Goal: Information Seeking & Learning: Check status

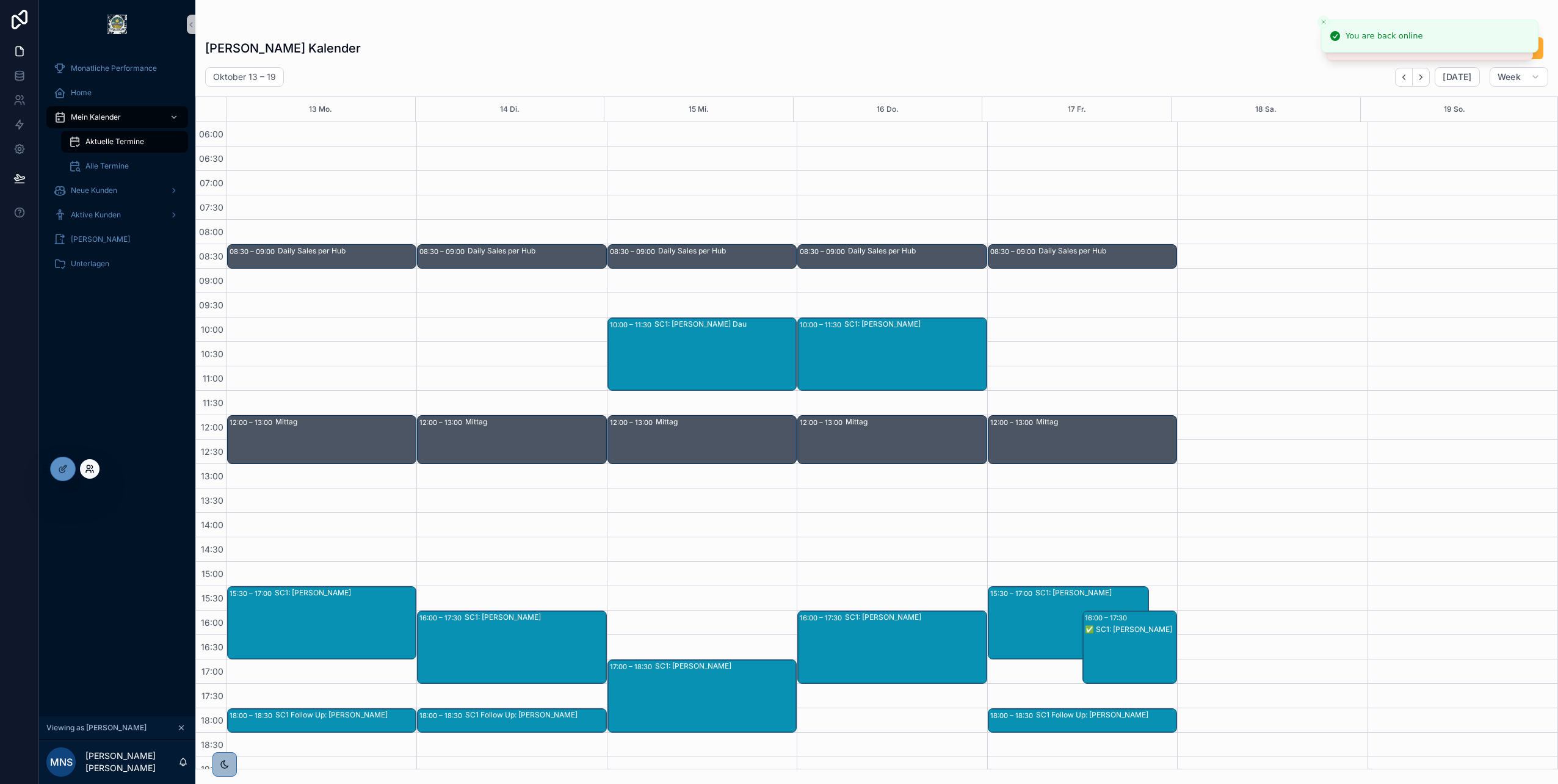
click at [92, 468] on icon at bounding box center [90, 468] width 10 height 10
click at [604, 19] on div "Manuel Nicolas Schöbel's Kalender Urlaub Anfragen Oktober 13 – 19 Today Week 13…" at bounding box center [876, 384] width 1362 height 769
click at [89, 467] on icon at bounding box center [90, 468] width 10 height 10
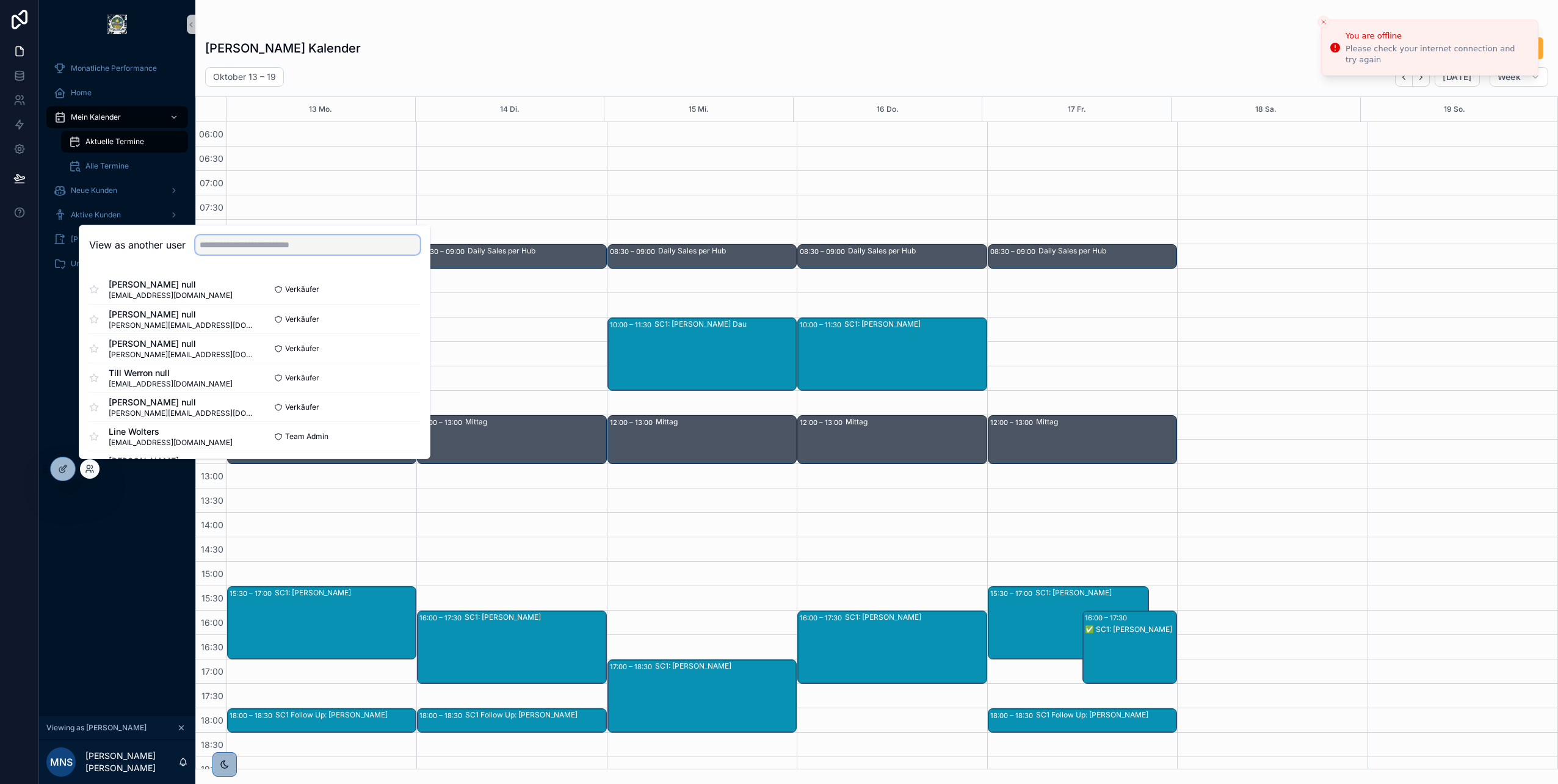
click at [277, 241] on input "text" at bounding box center [308, 244] width 225 height 20
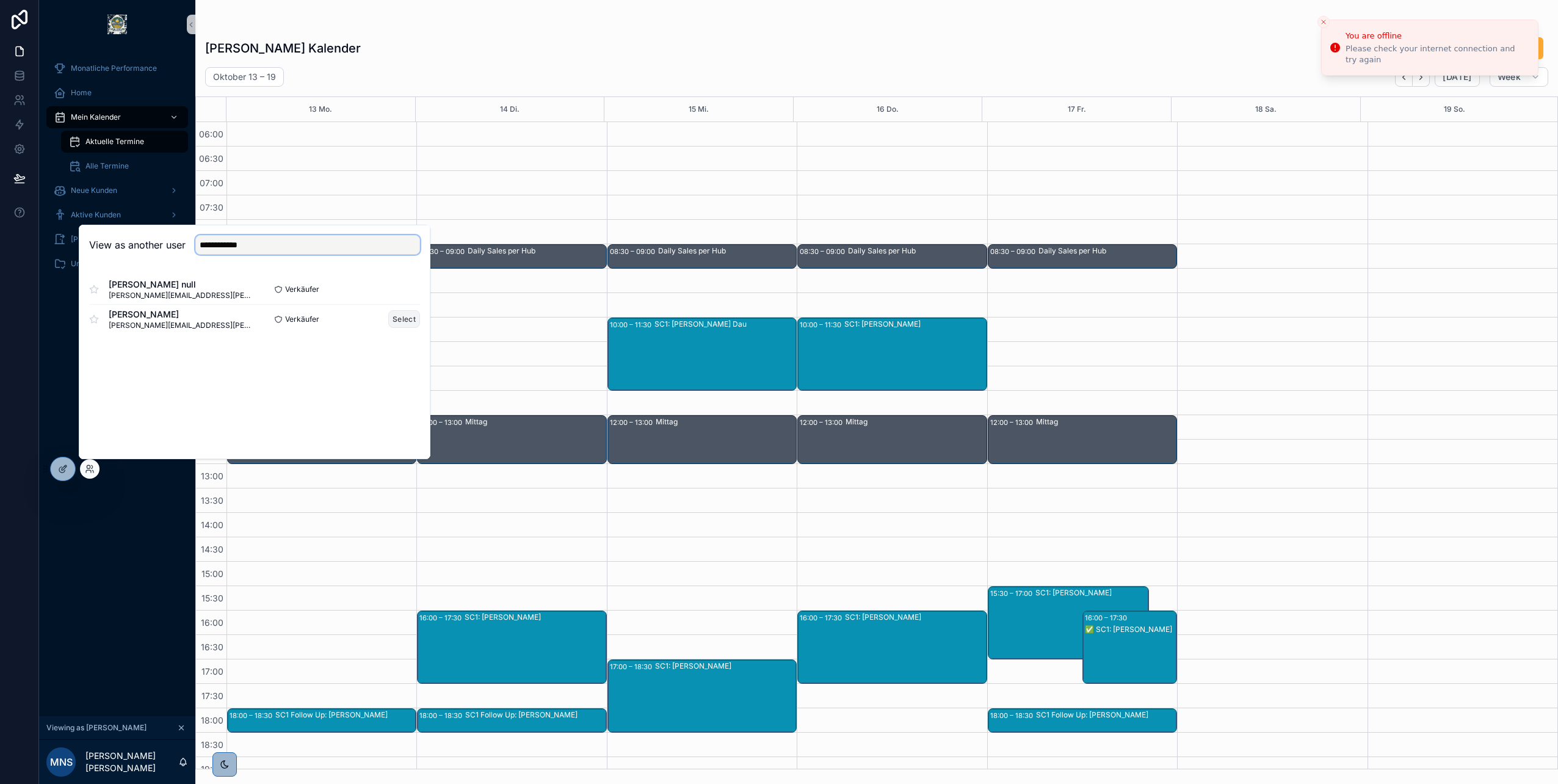
type input "**********"
click at [396, 319] on button "Select" at bounding box center [404, 319] width 31 height 18
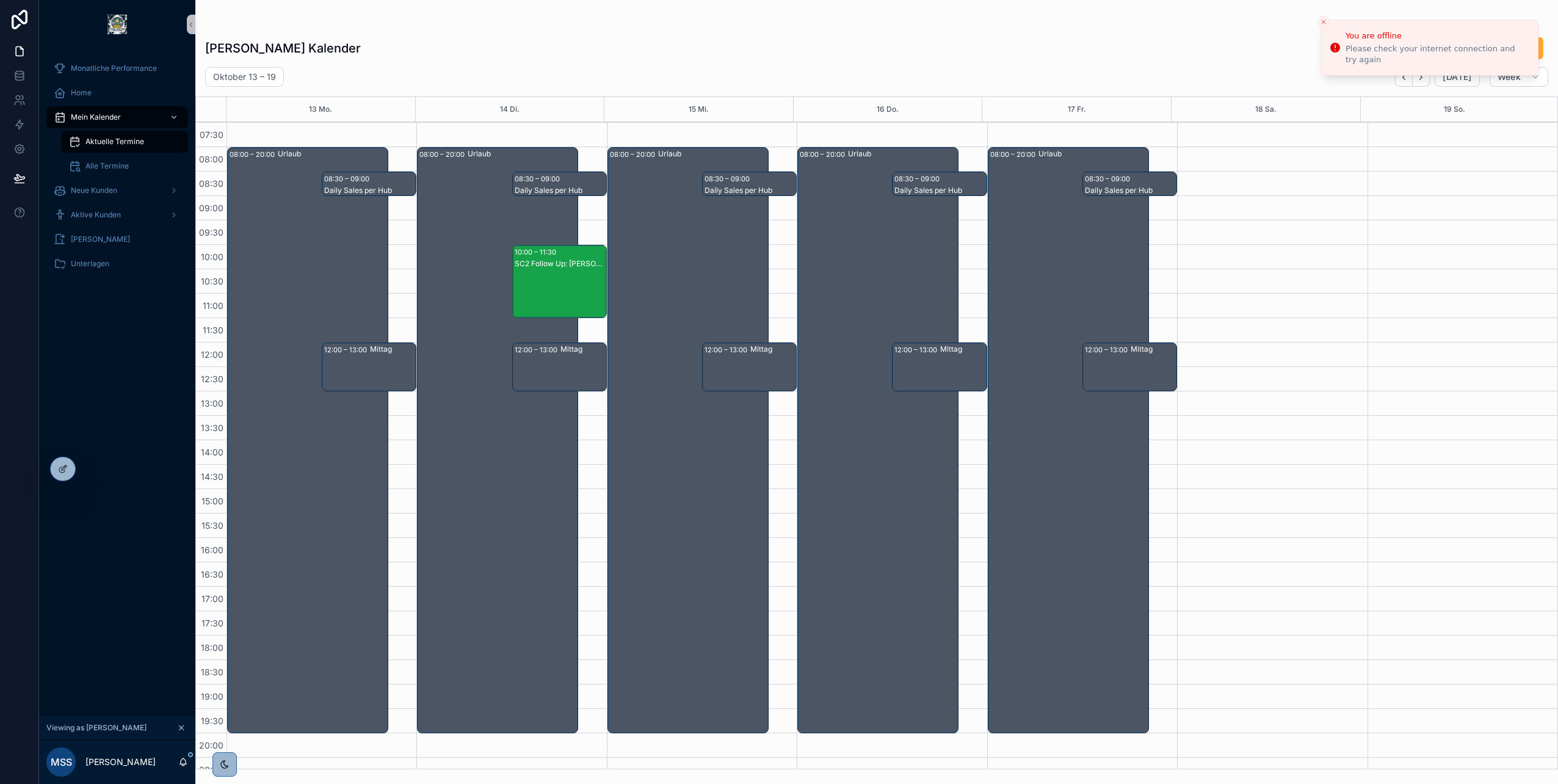
scroll to position [13, 0]
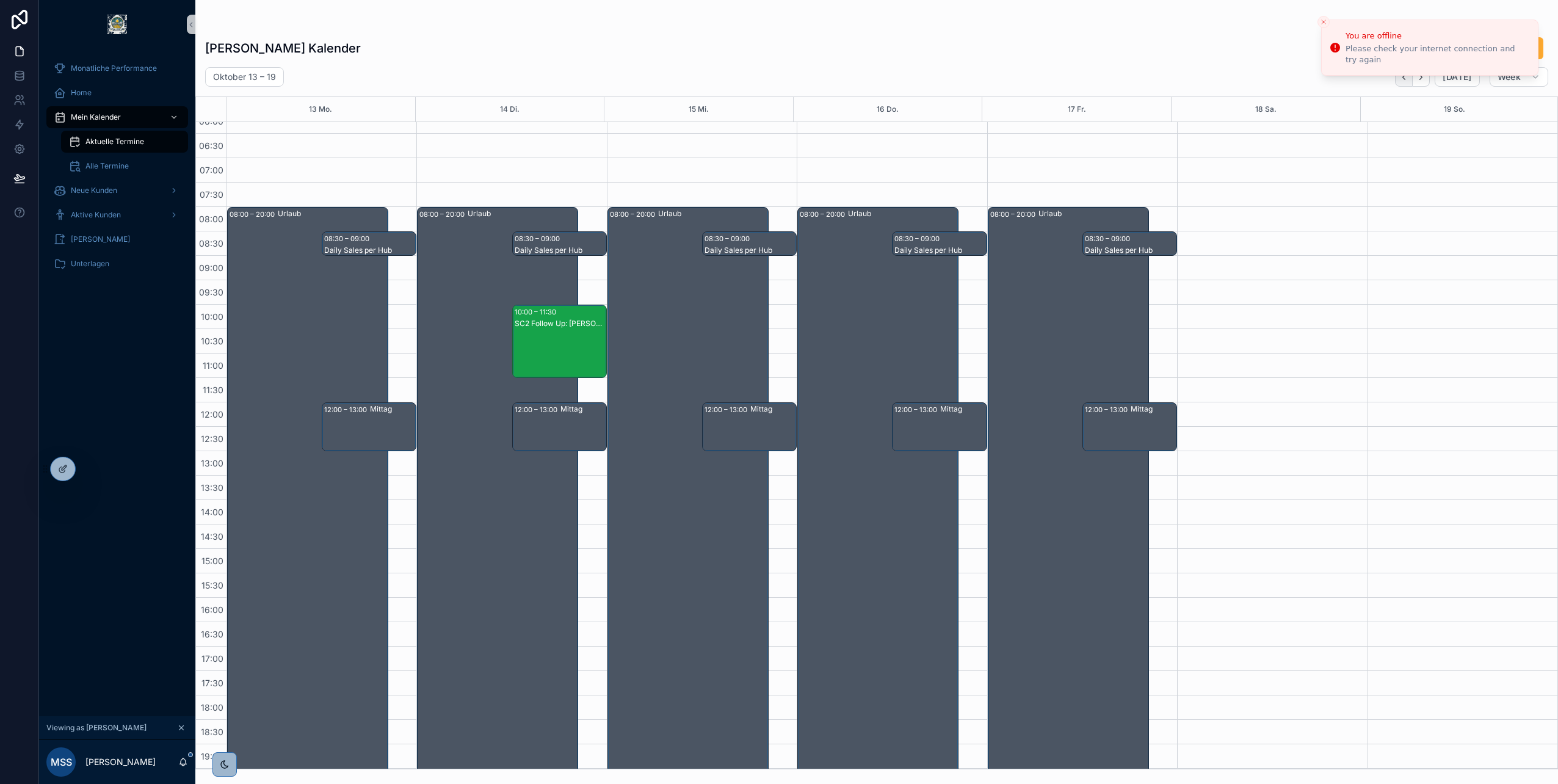
click at [1404, 80] on icon "Back" at bounding box center [1403, 76] width 9 height 9
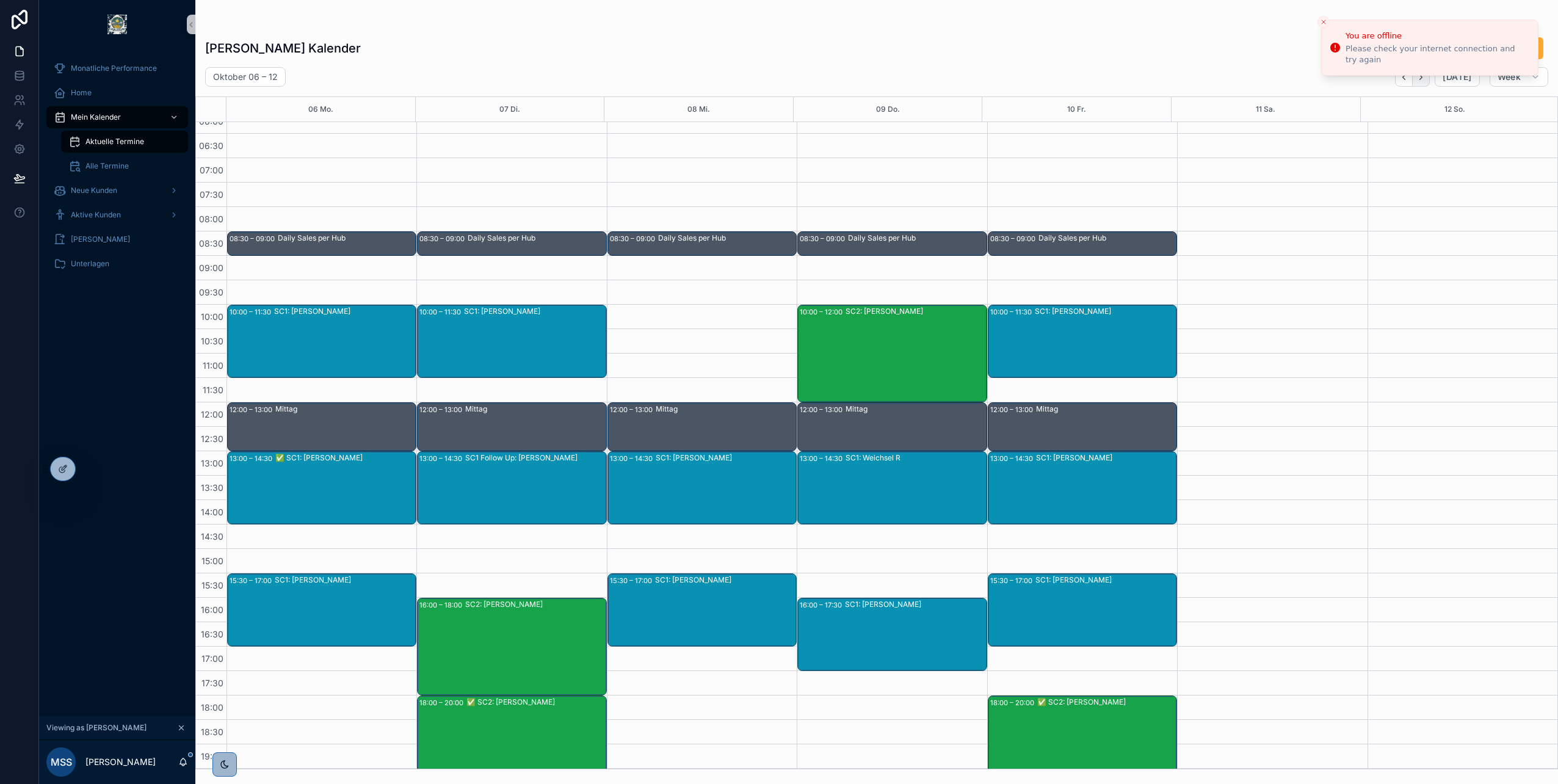
click at [1426, 80] on icon "Next" at bounding box center [1420, 76] width 9 height 9
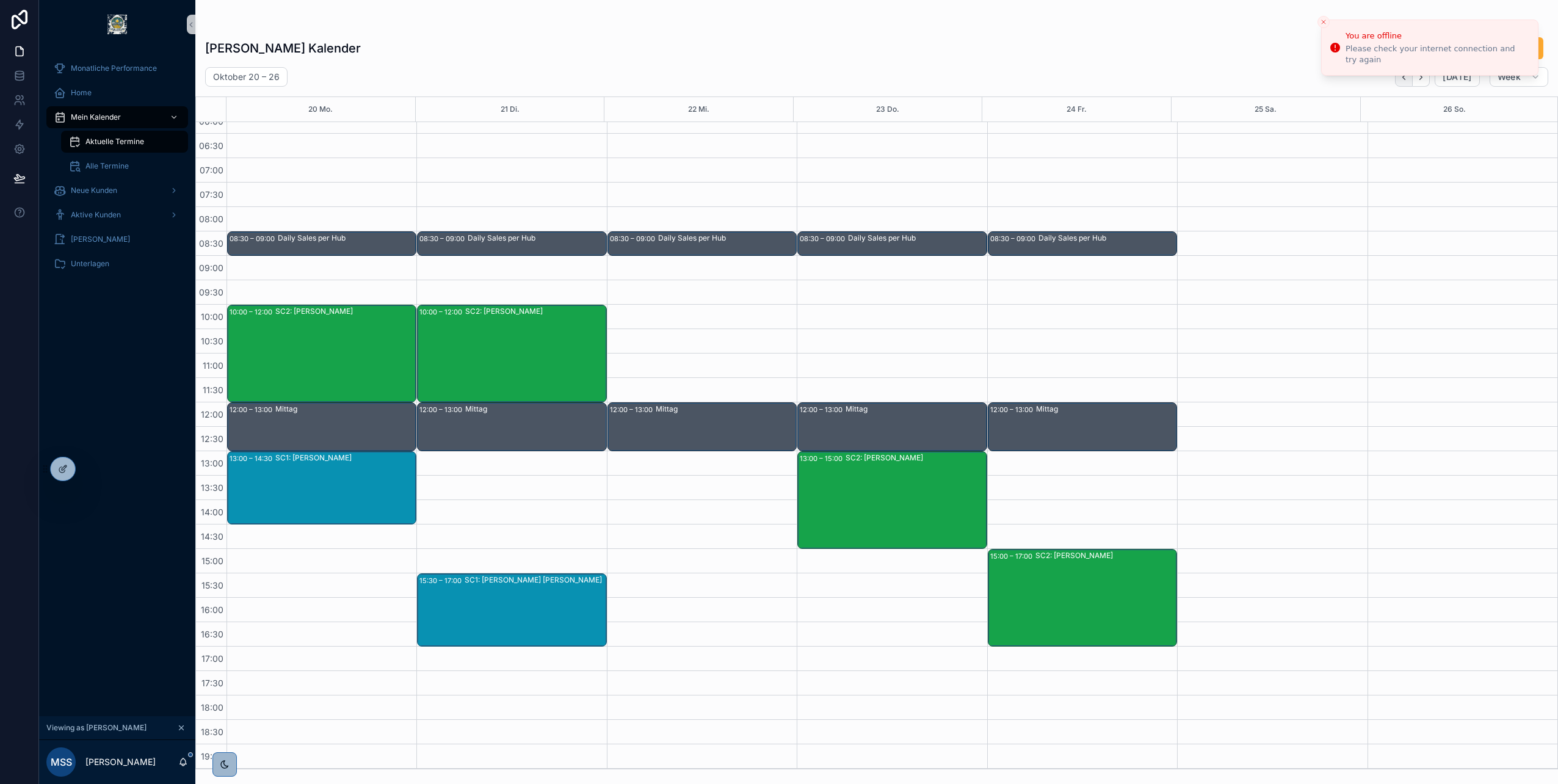
click at [1408, 76] on icon "Back" at bounding box center [1403, 76] width 9 height 9
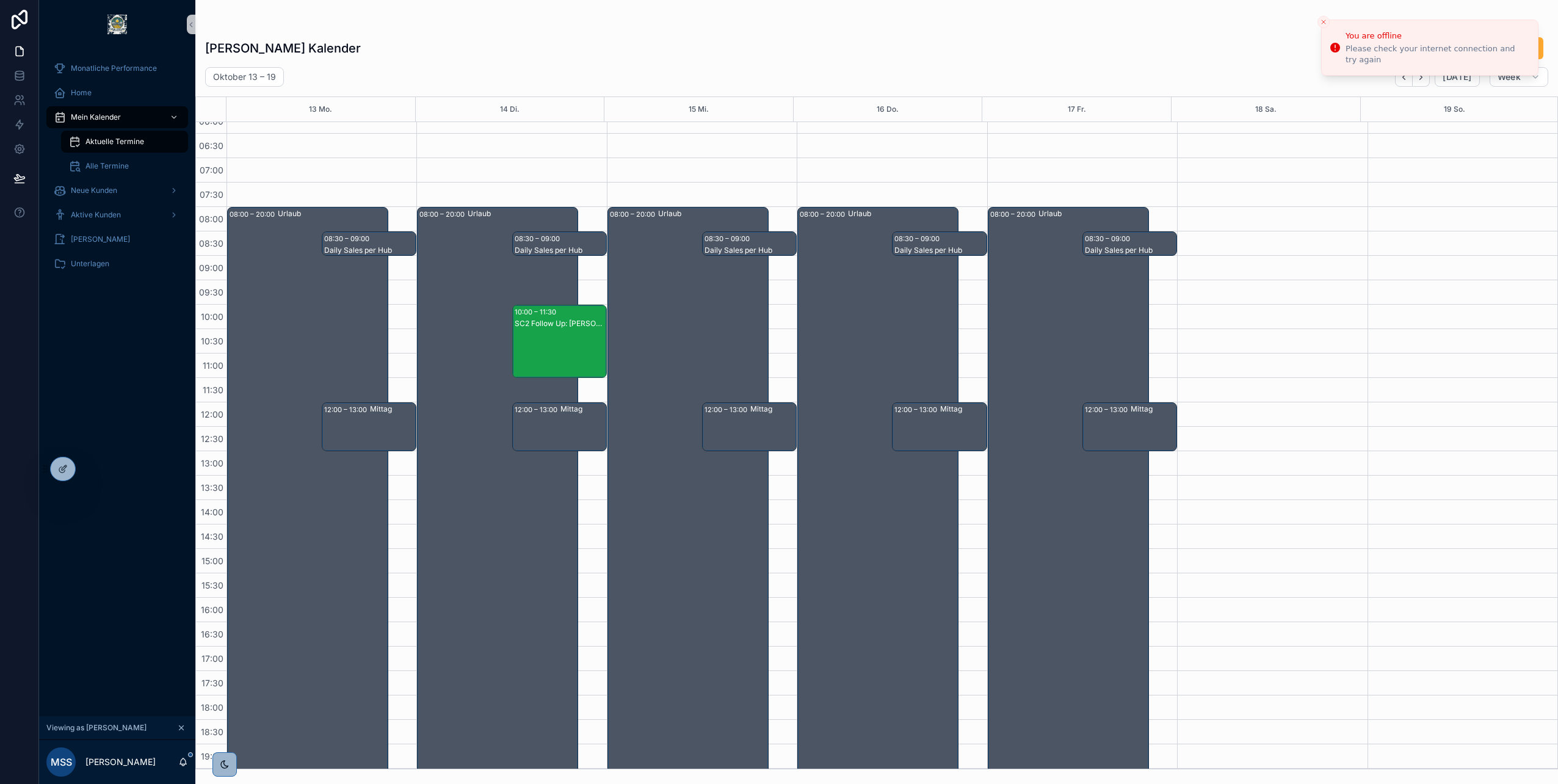
click at [1408, 76] on icon "Back" at bounding box center [1403, 76] width 9 height 9
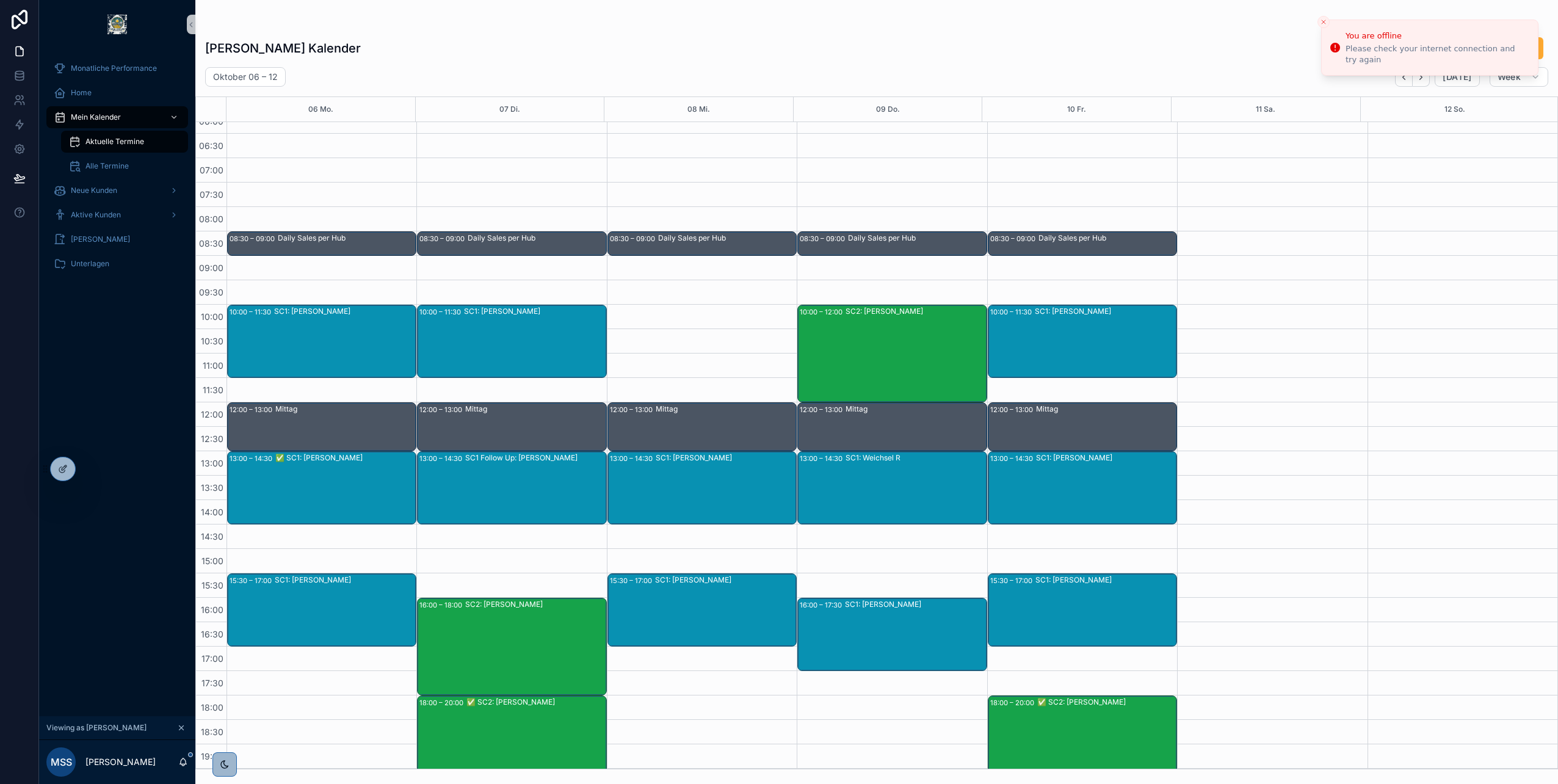
click at [1408, 76] on icon "Back" at bounding box center [1403, 76] width 9 height 9
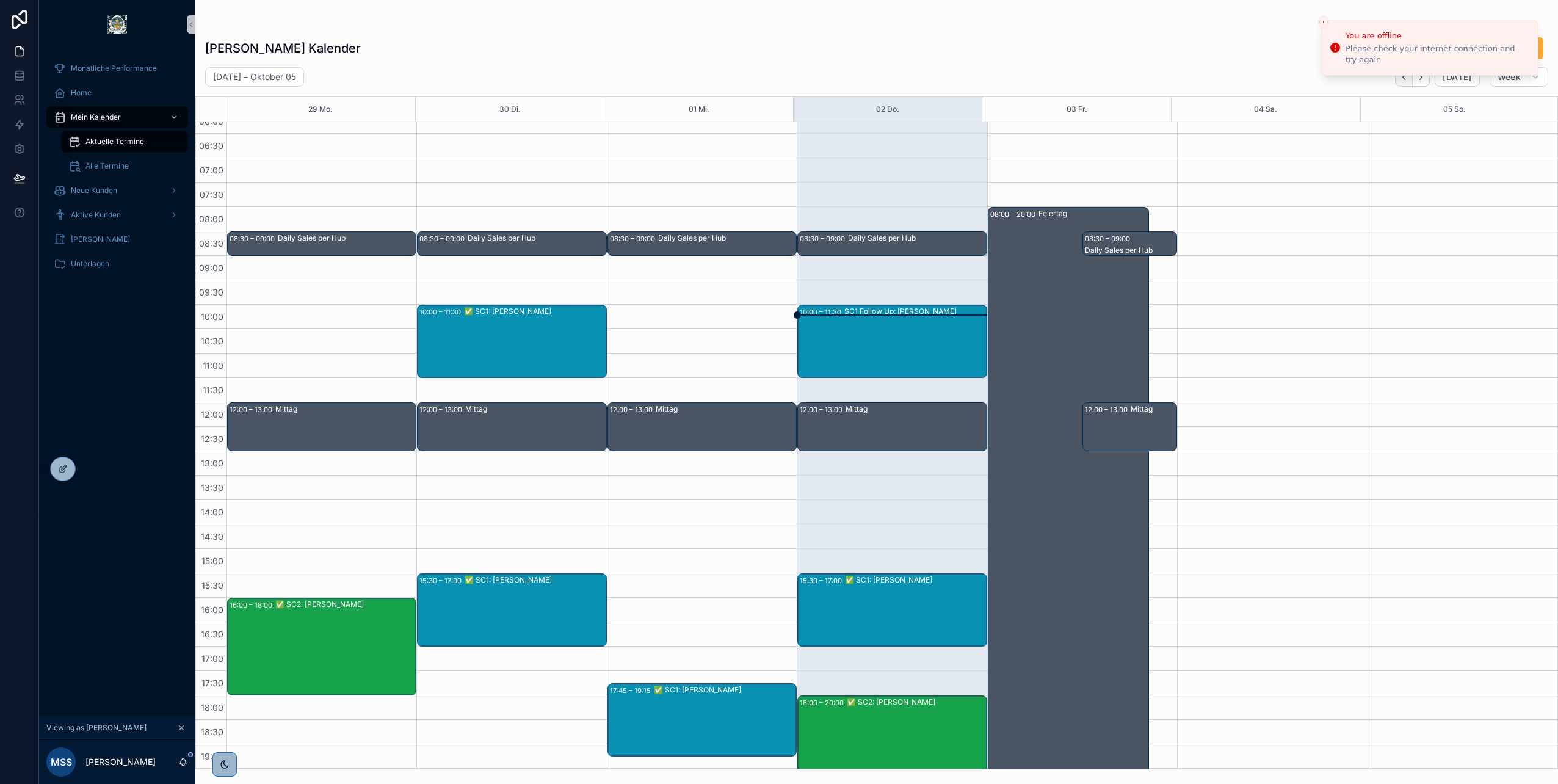
click at [1406, 74] on icon "Back" at bounding box center [1403, 76] width 9 height 9
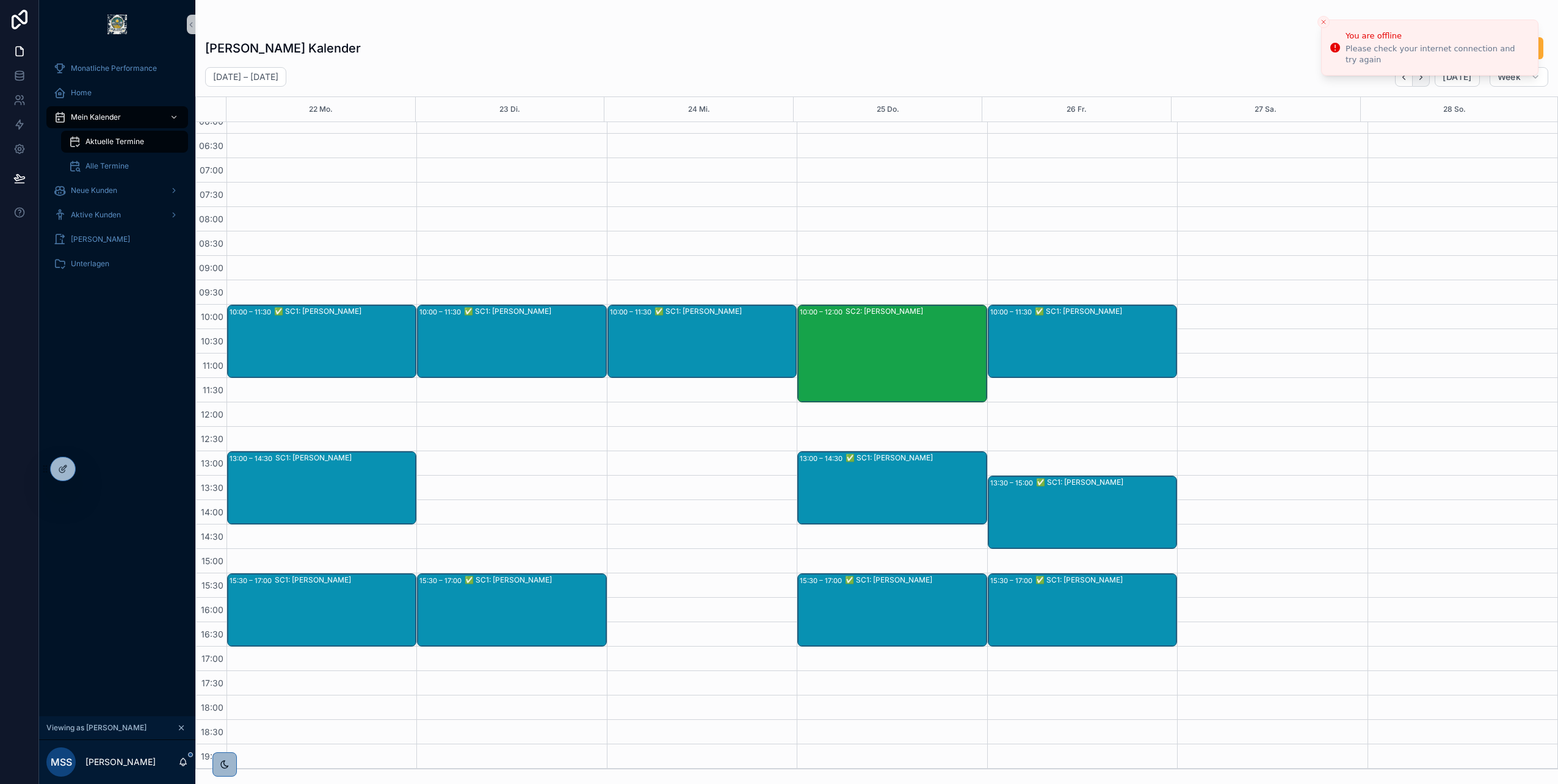
click at [1425, 74] on icon "Next" at bounding box center [1420, 76] width 9 height 9
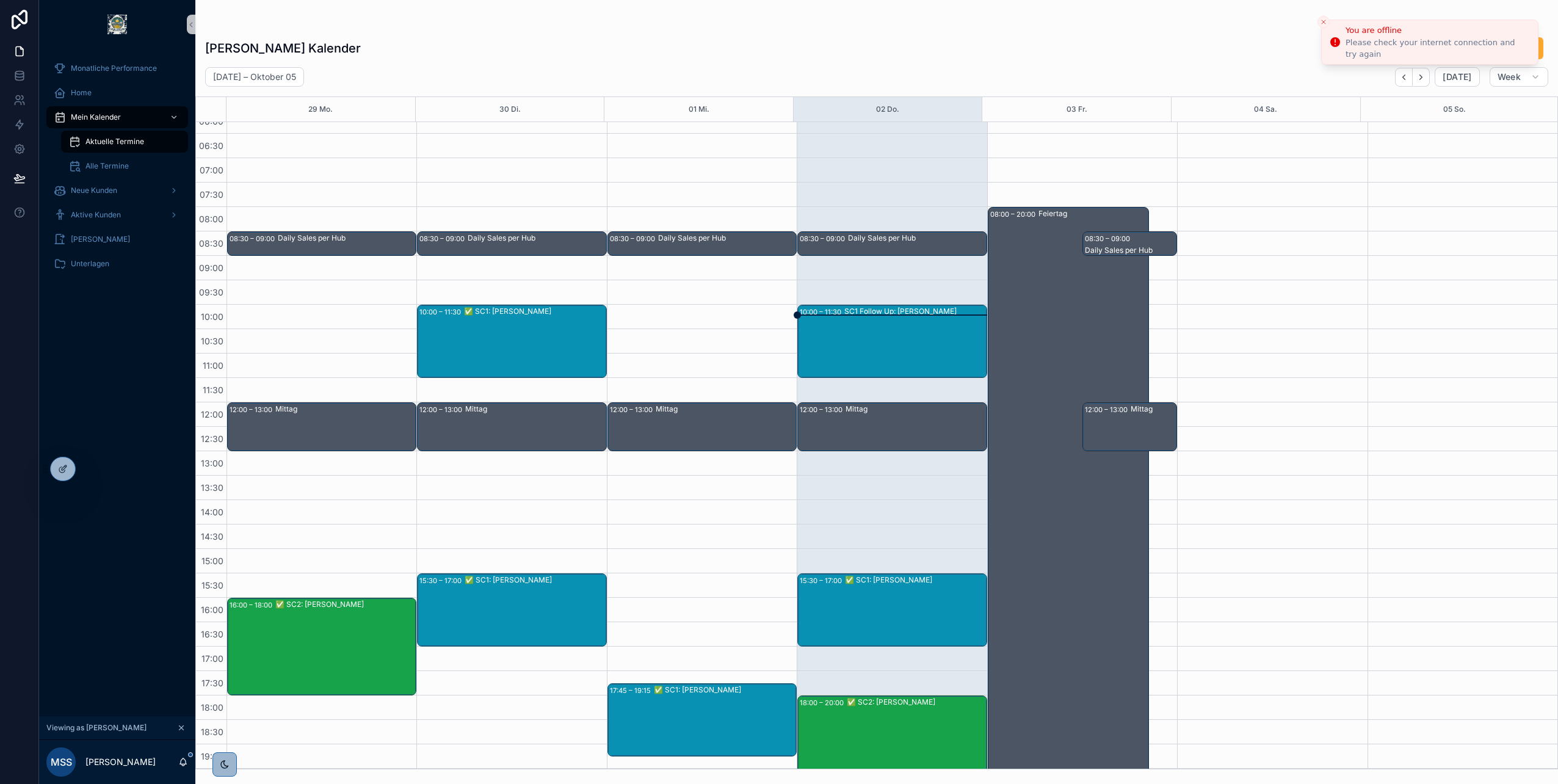
click at [1323, 22] on line "Close toast" at bounding box center [1324, 22] width 4 height 4
click at [1420, 75] on icon "Next" at bounding box center [1420, 76] width 9 height 9
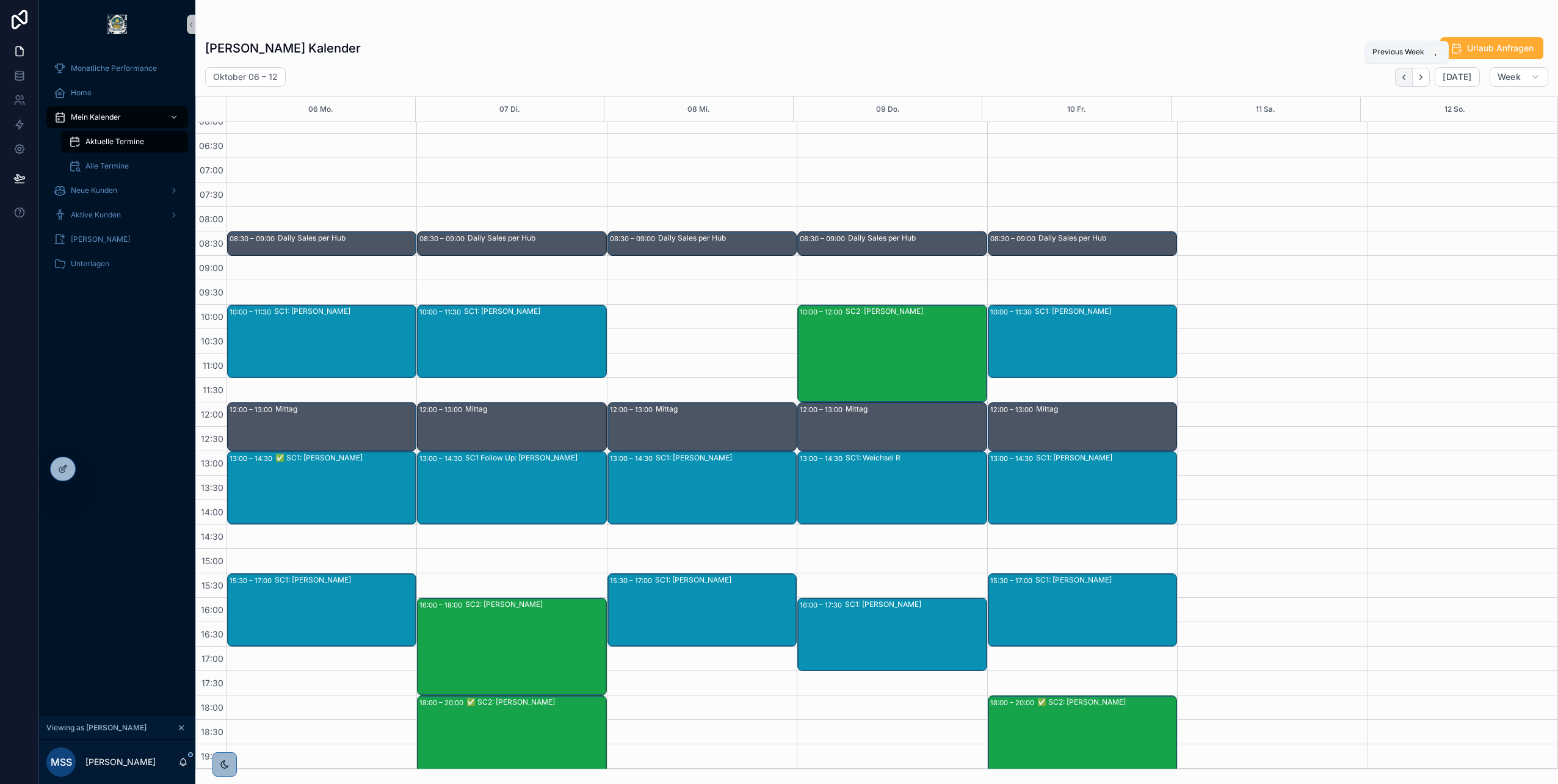
click at [1404, 79] on icon "Back" at bounding box center [1403, 76] width 9 height 9
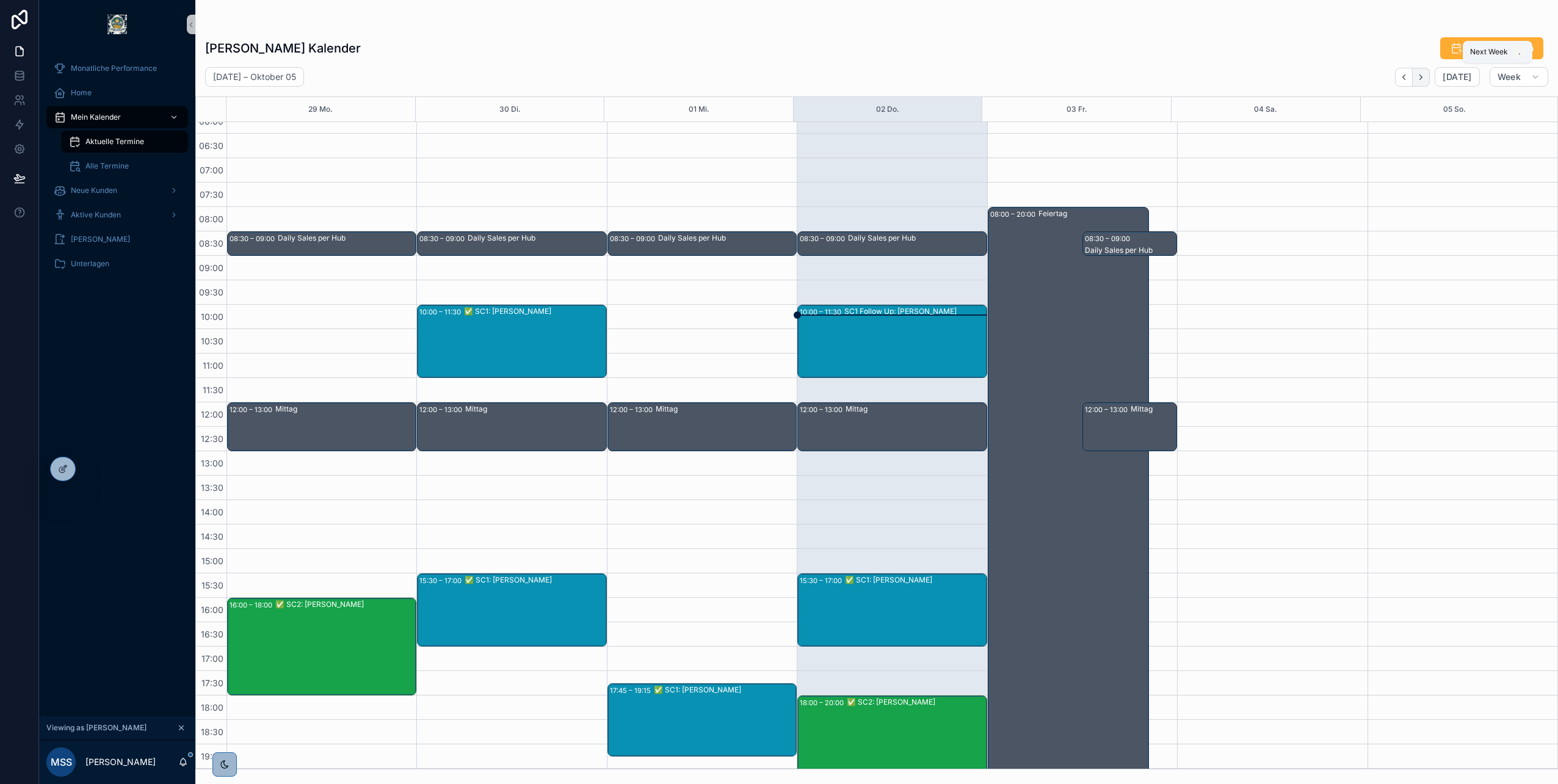
click at [1423, 77] on icon "Next" at bounding box center [1421, 76] width 2 height 5
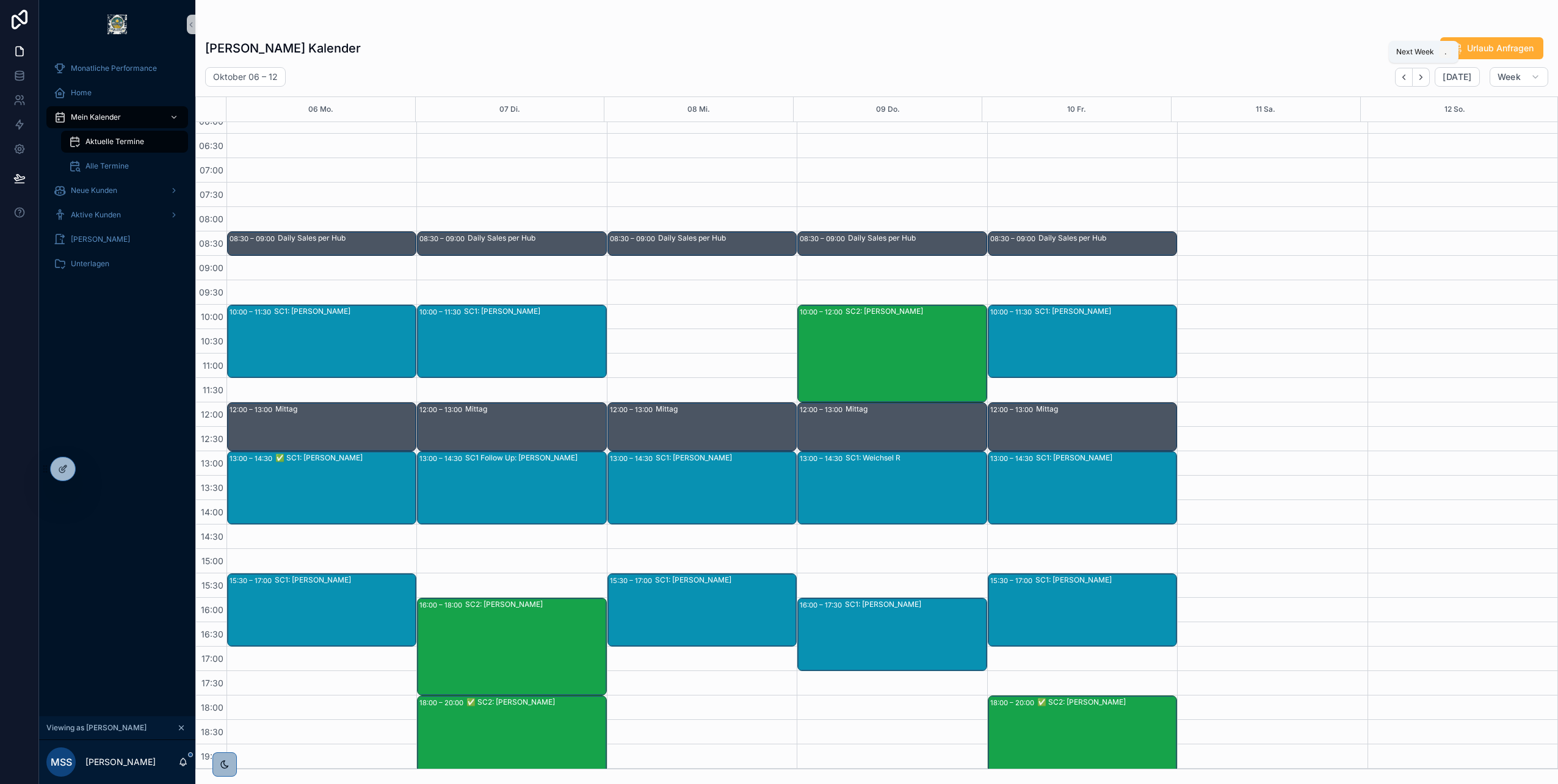
click at [1423, 77] on icon "Next" at bounding box center [1421, 76] width 2 height 5
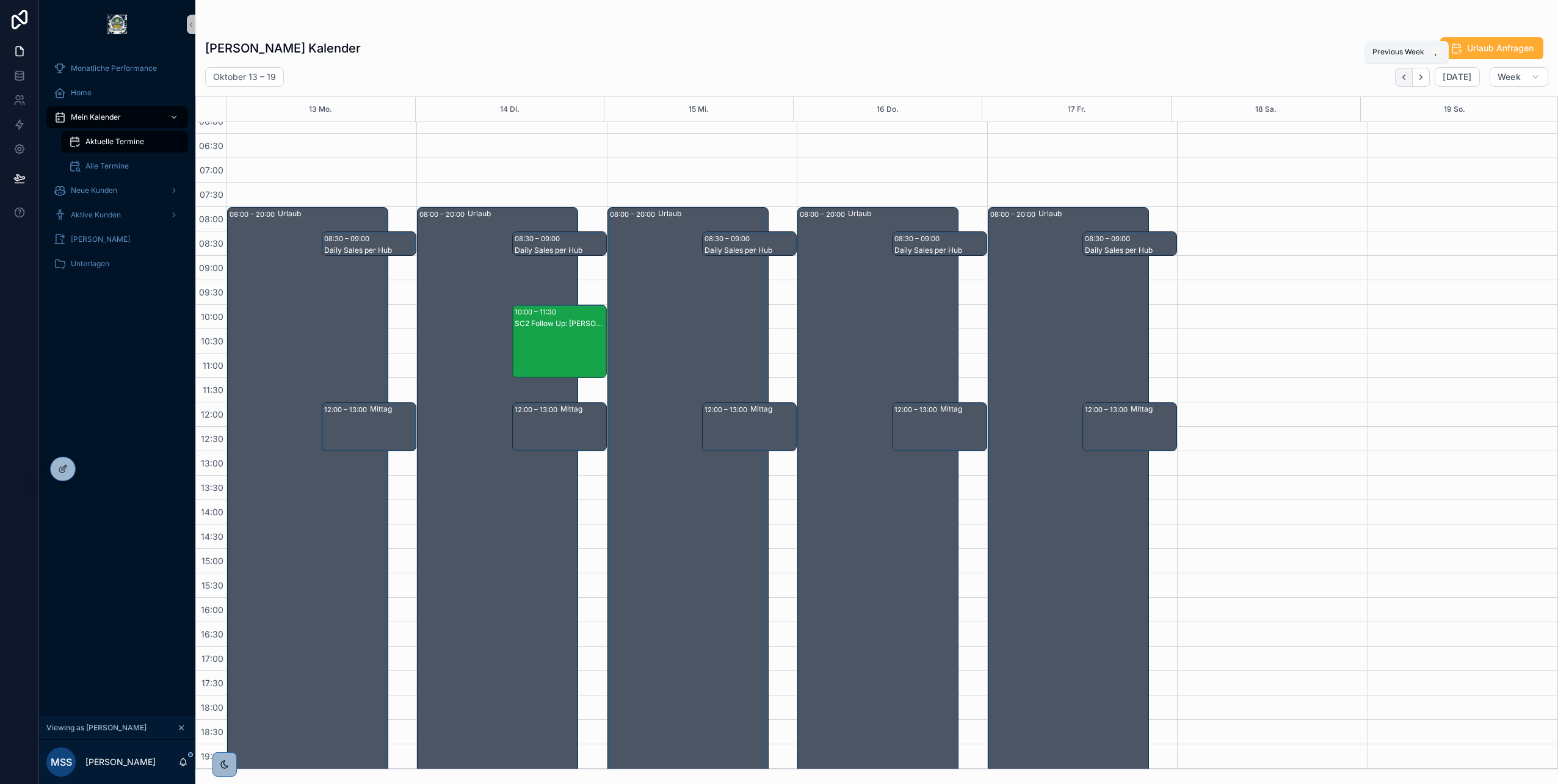
click at [1408, 80] on icon "Back" at bounding box center [1403, 76] width 9 height 9
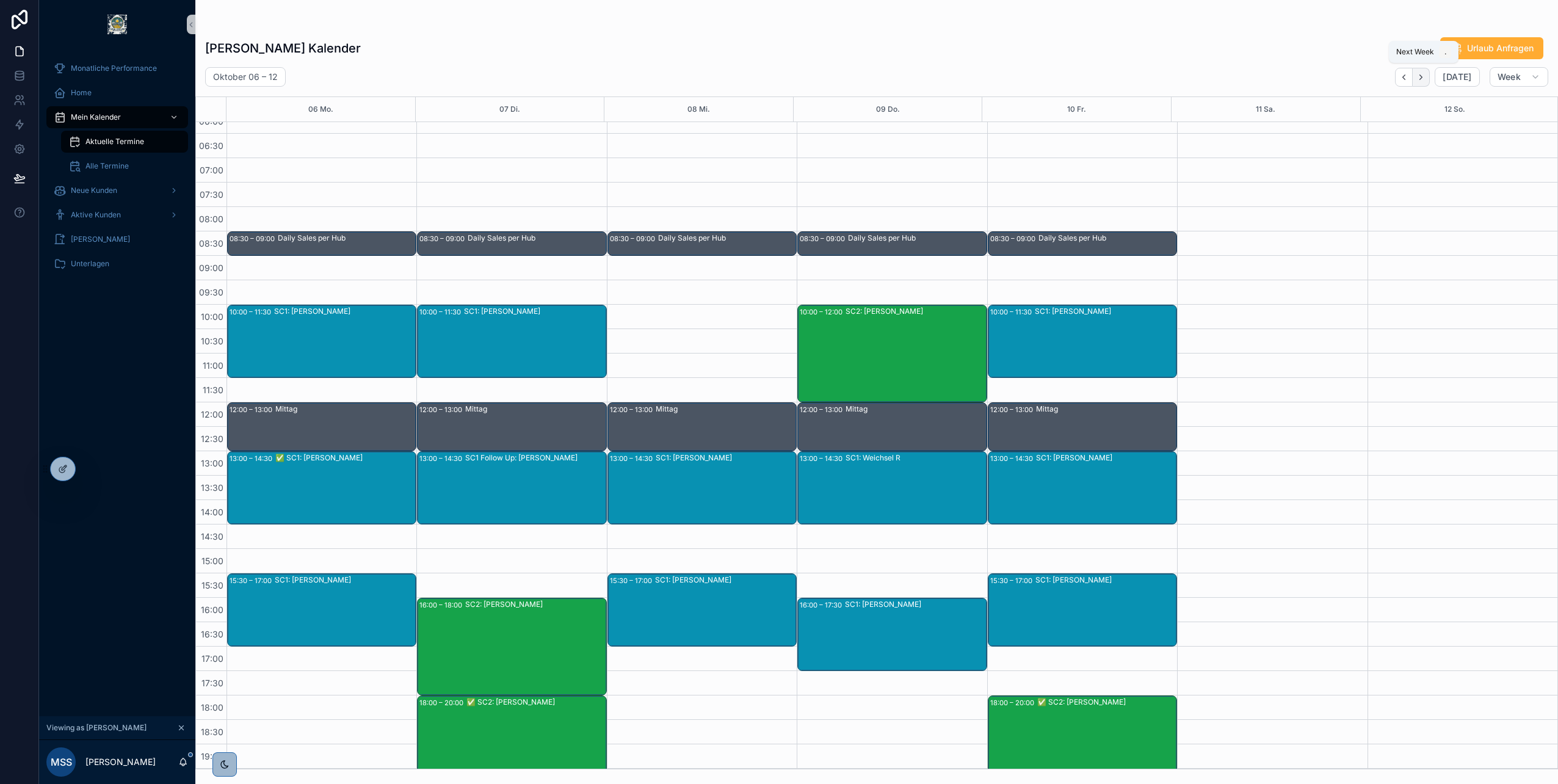
click at [1419, 78] on icon "Next" at bounding box center [1420, 76] width 9 height 9
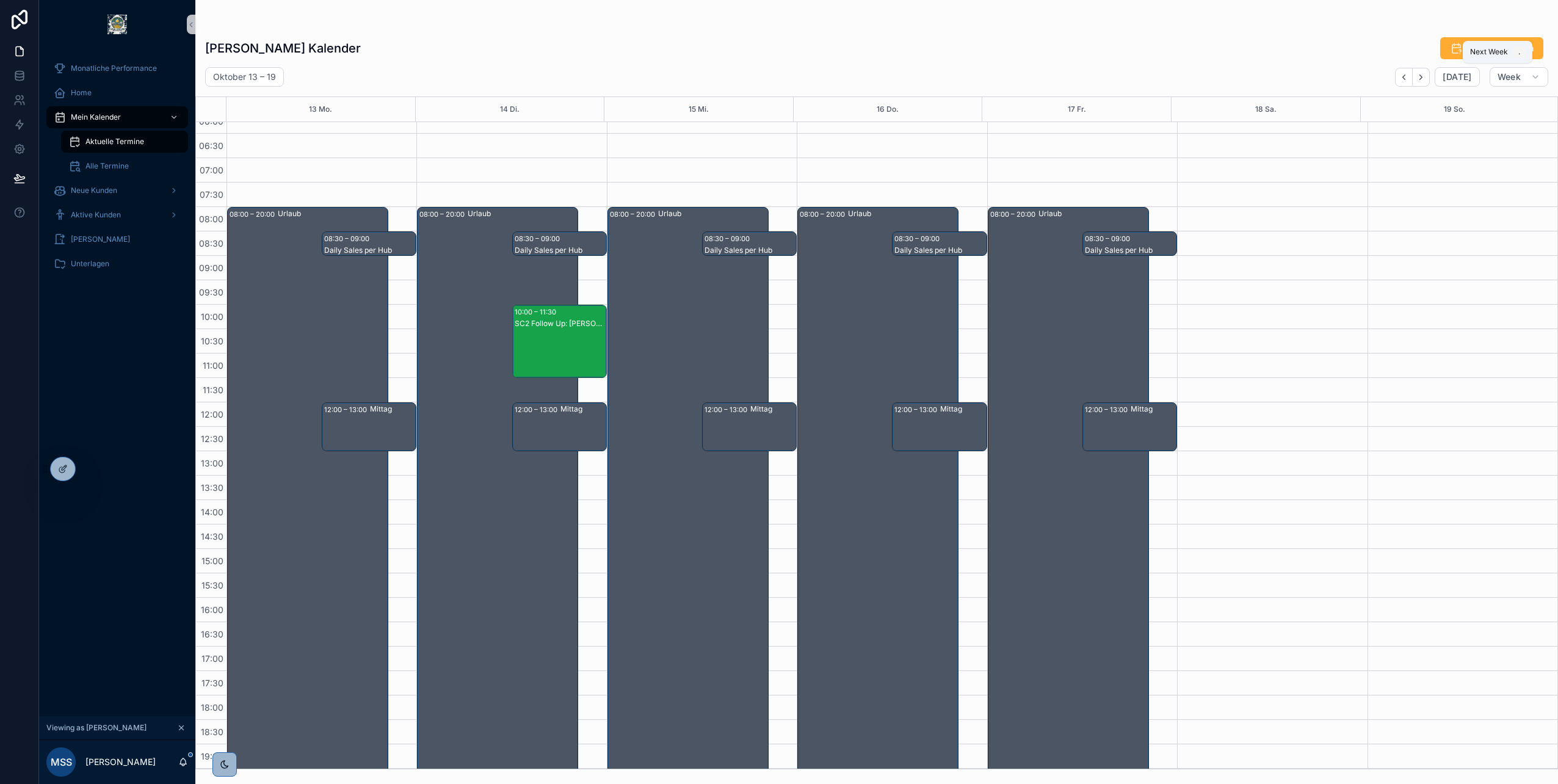
click at [1419, 78] on icon "Next" at bounding box center [1420, 76] width 9 height 9
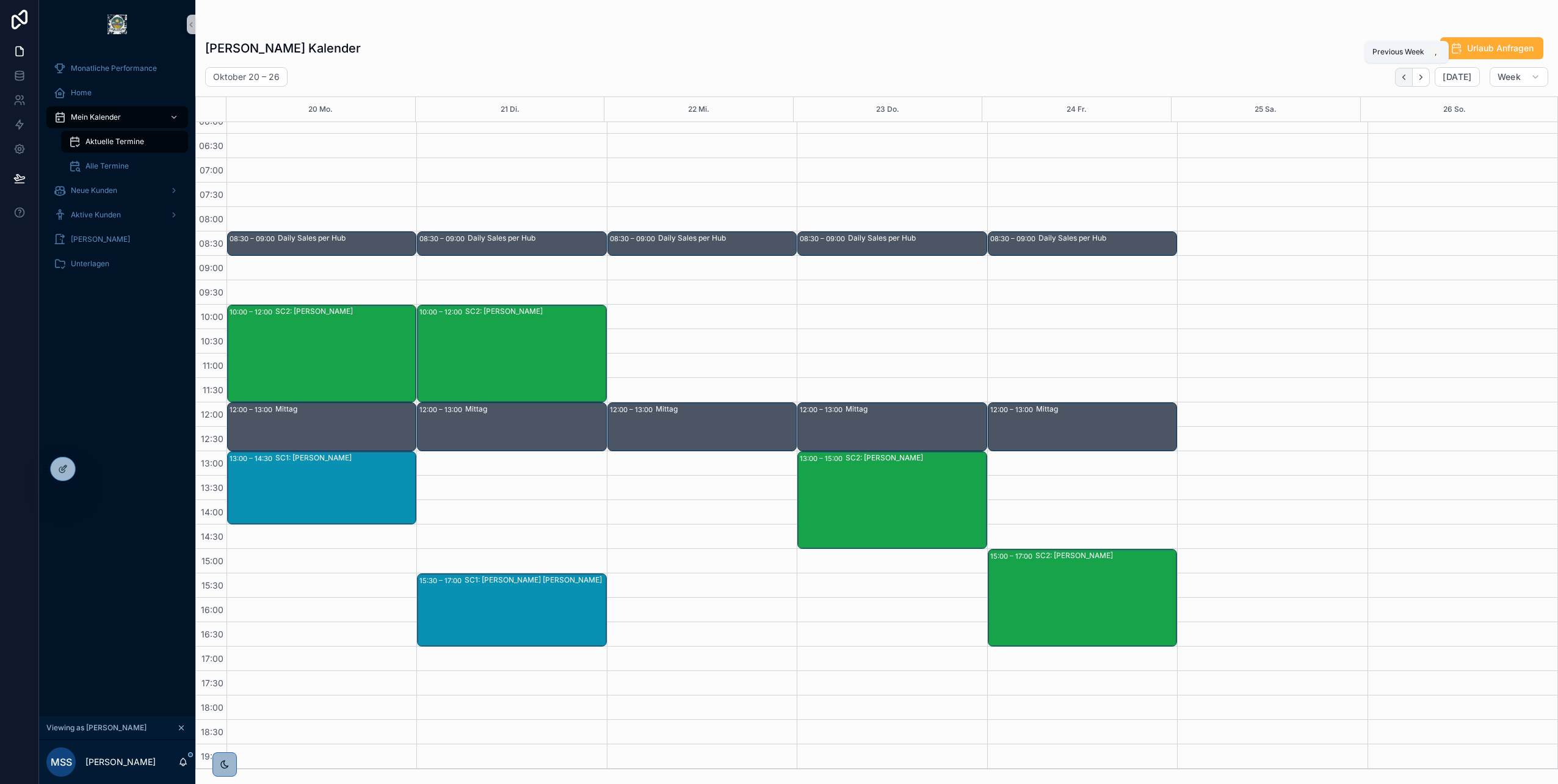
click at [1406, 84] on button "Back" at bounding box center [1404, 76] width 18 height 19
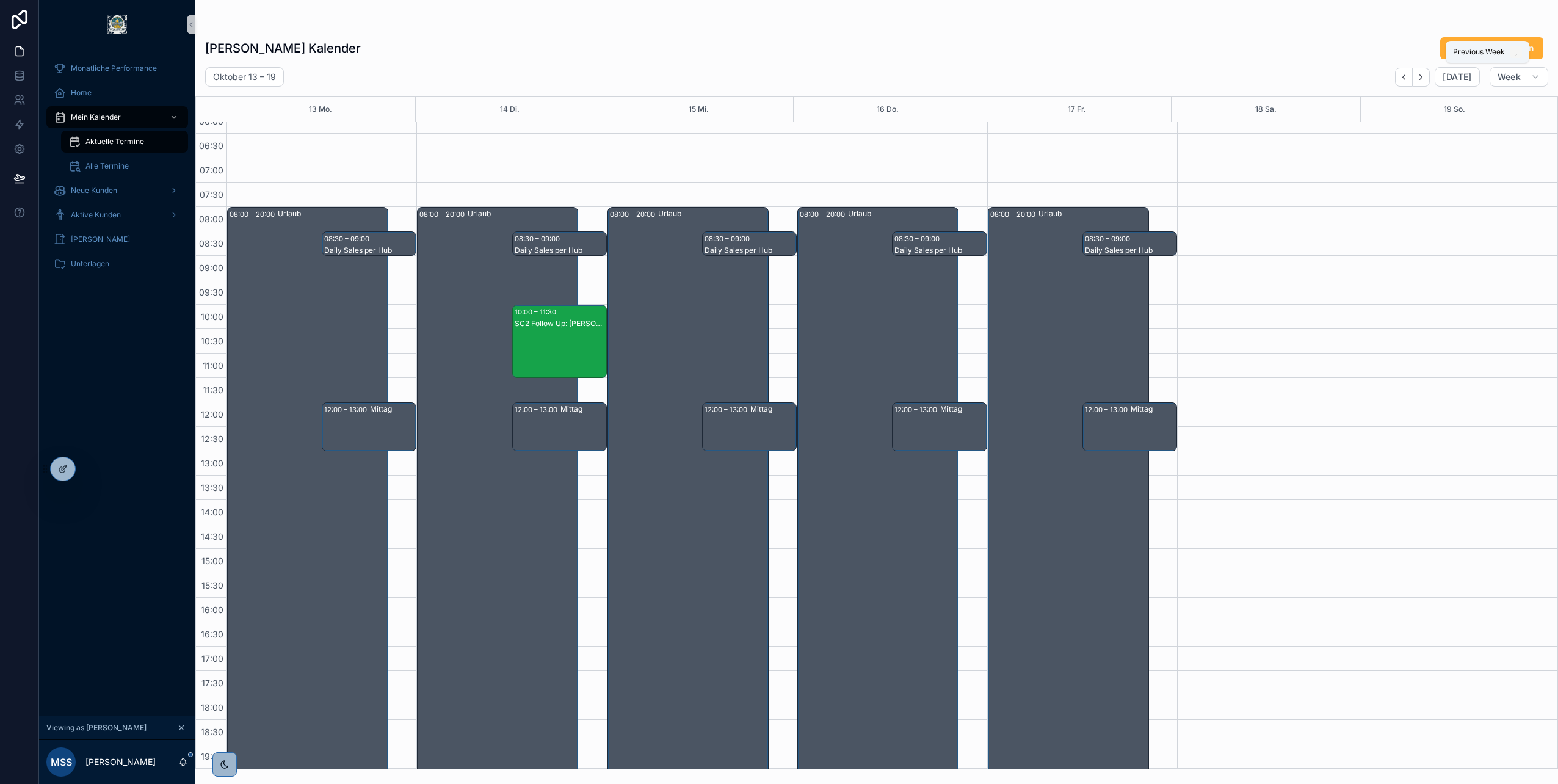
click at [1406, 84] on button "Back" at bounding box center [1404, 76] width 18 height 19
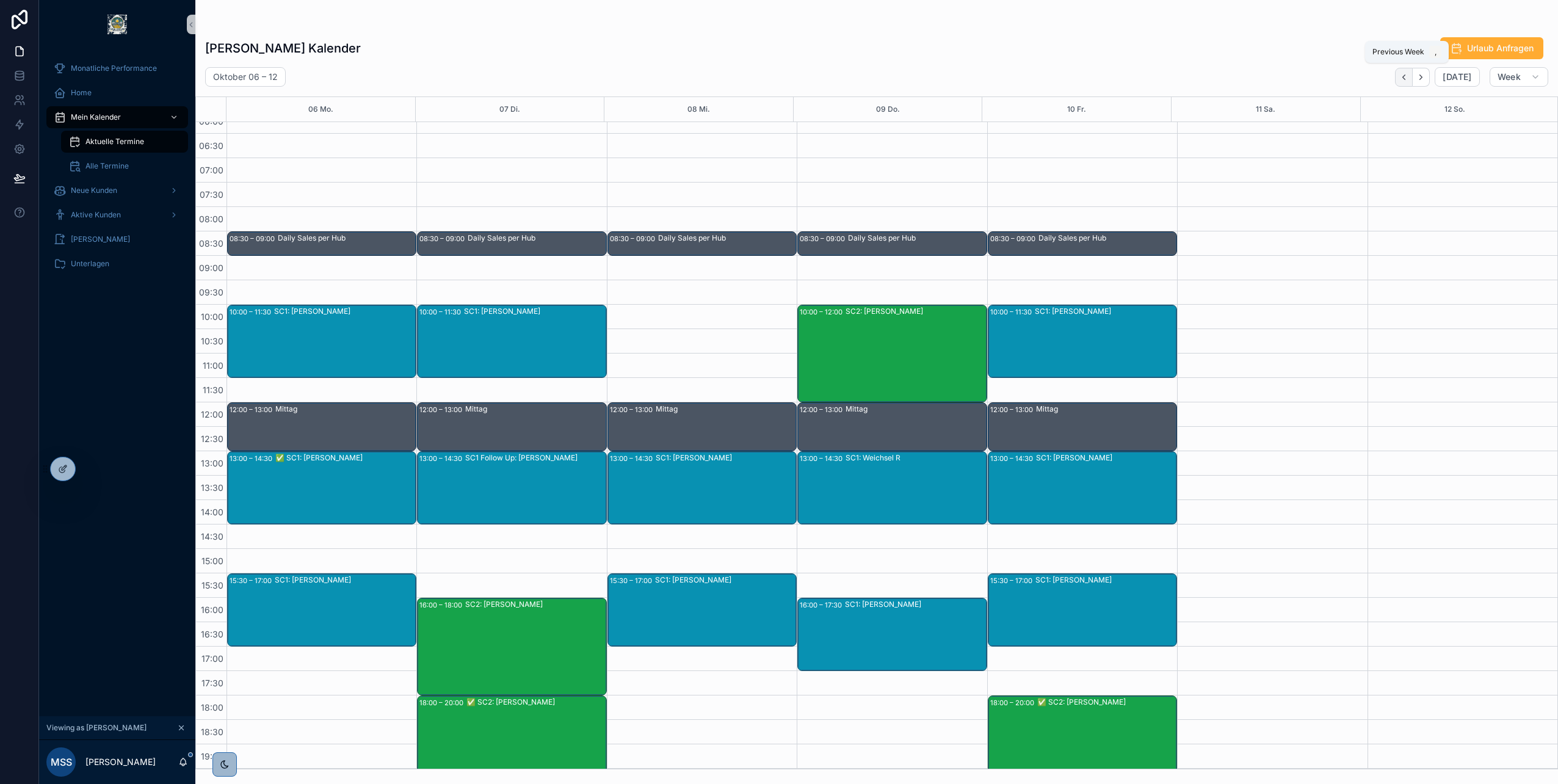
click at [1410, 71] on button "Back" at bounding box center [1404, 76] width 18 height 19
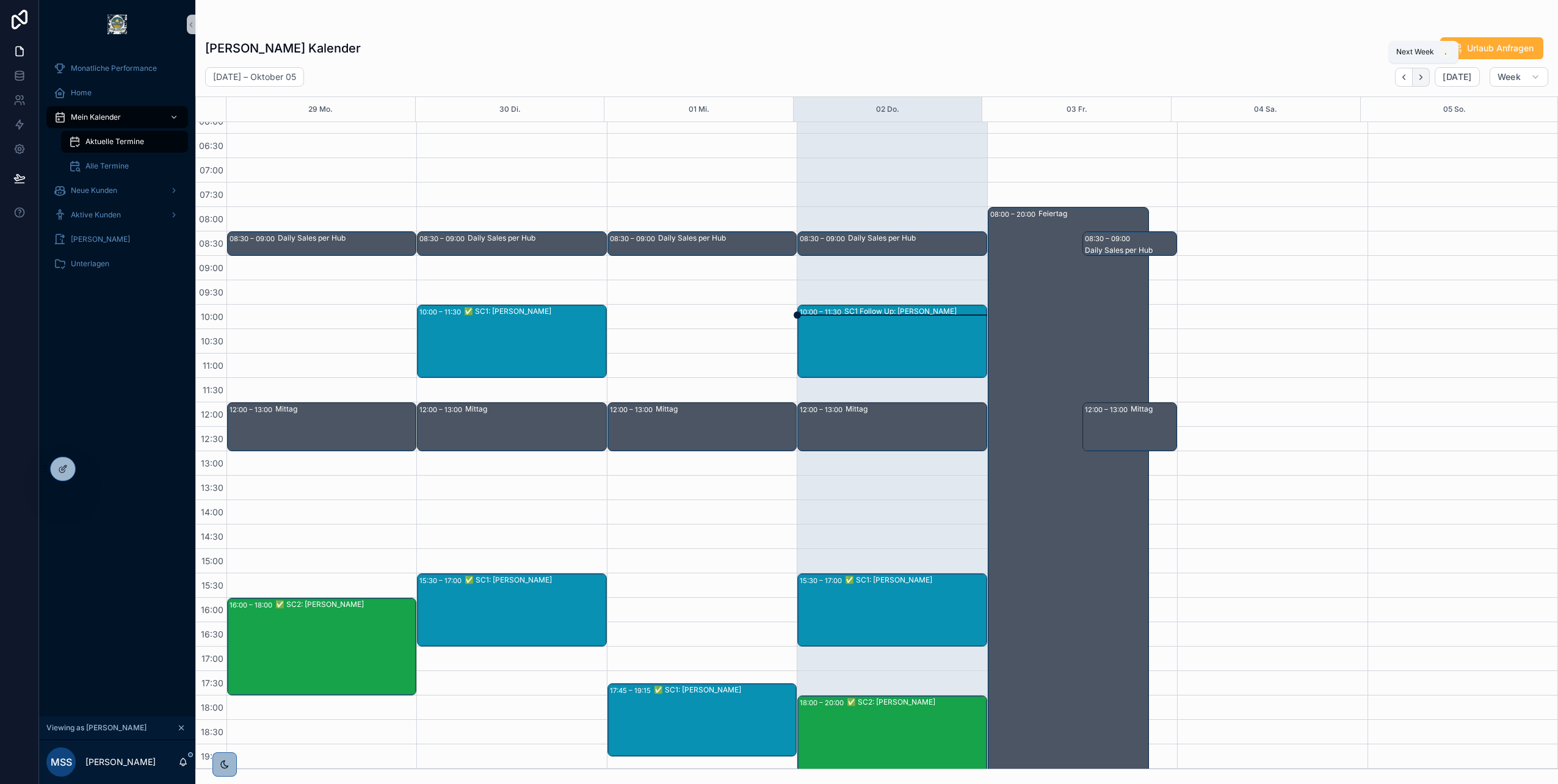
click at [1420, 77] on icon "Next" at bounding box center [1420, 76] width 9 height 9
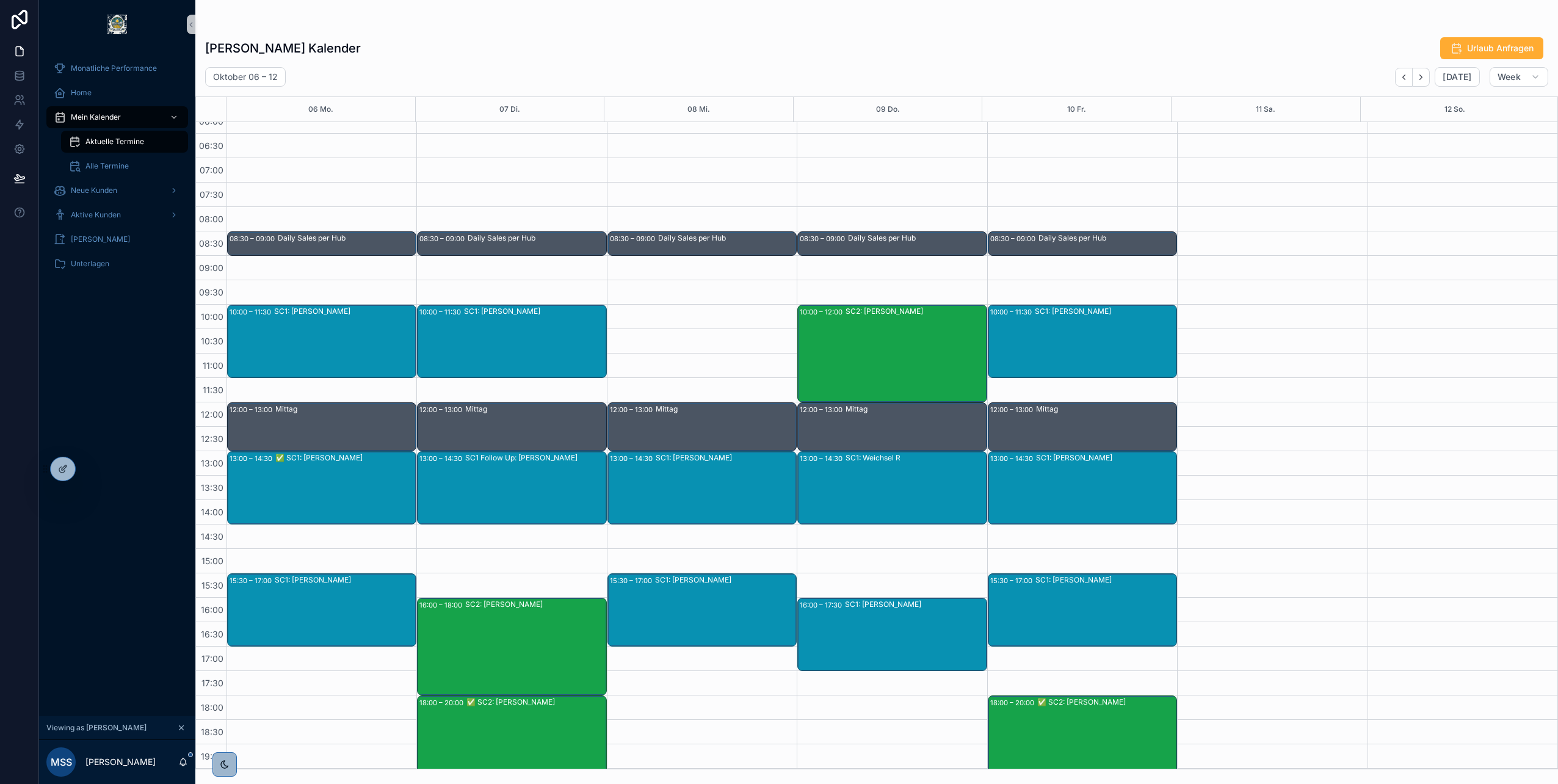
drag, startPoint x: 1337, startPoint y: 642, endPoint x: 1332, endPoint y: 646, distance: 6.4
click at [1337, 642] on div "scrollable content" at bounding box center [1272, 500] width 190 height 781
